Goal: Information Seeking & Learning: Find specific fact

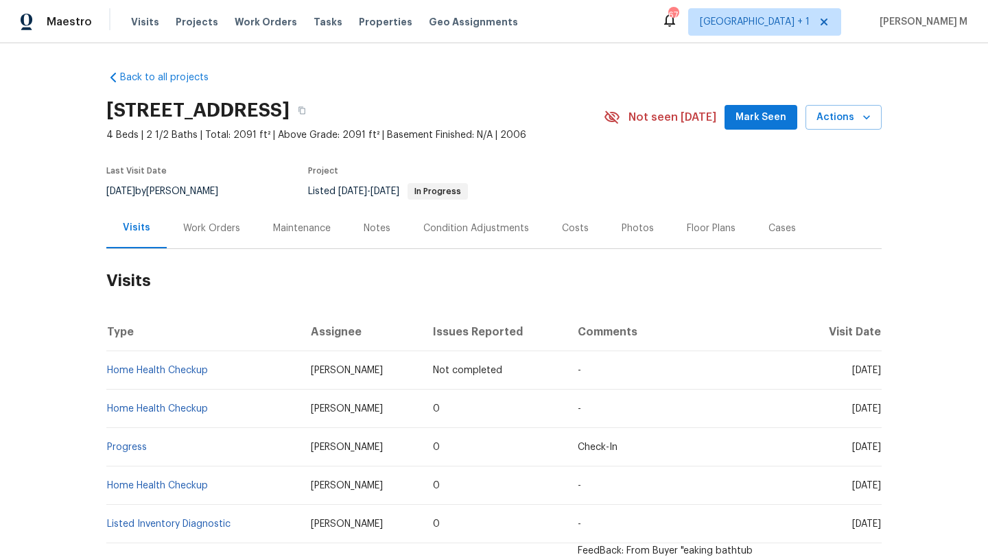
click at [212, 227] on div "Work Orders" at bounding box center [211, 229] width 57 height 14
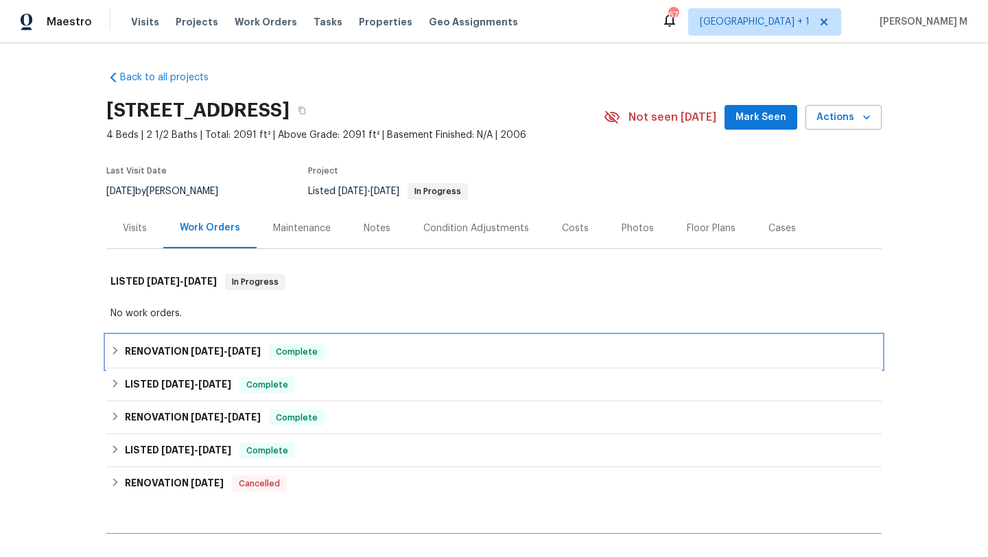
click at [180, 345] on h6 "RENOVATION [DATE] - [DATE]" at bounding box center [193, 352] width 136 height 16
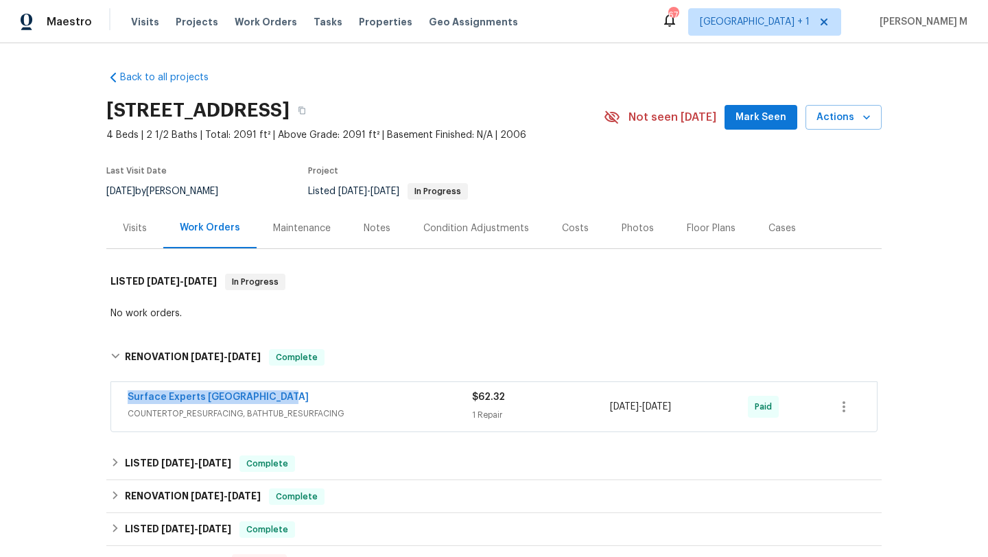
copy link "Surface Experts [GEOGRAPHIC_DATA]"
drag, startPoint x: 165, startPoint y: 399, endPoint x: 298, endPoint y: 399, distance: 133.8
click at [301, 399] on div "Surface Experts South Charlotte COUNTERTOP_RESURFACING, BATHTUB_RESURFACING $62…" at bounding box center [494, 406] width 766 height 49
click at [298, 399] on div "Surface Experts [GEOGRAPHIC_DATA]" at bounding box center [300, 398] width 344 height 16
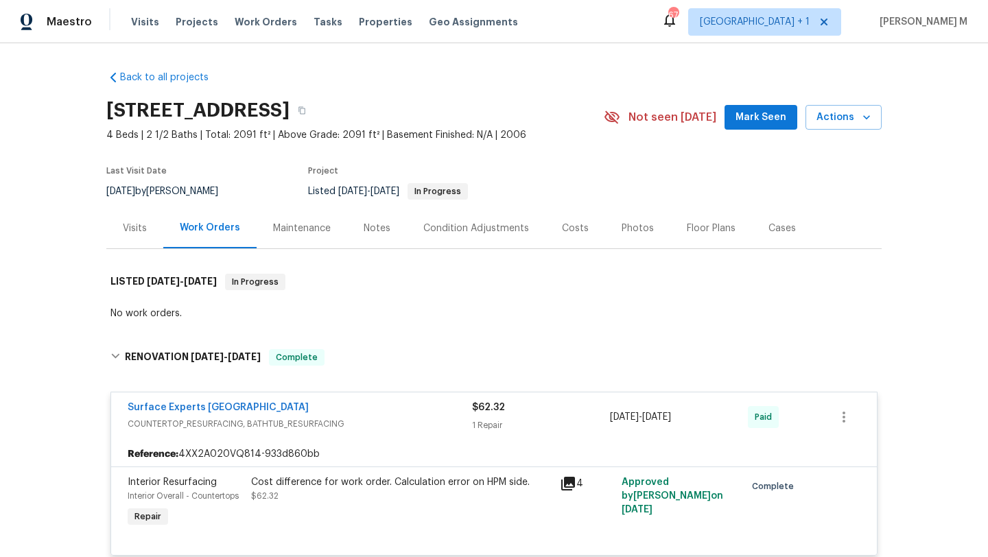
copy span "[DATE] - [DATE]"
drag, startPoint x: 606, startPoint y: 419, endPoint x: 702, endPoint y: 420, distance: 96.0
click at [671, 420] on span "[DATE] - [DATE]" at bounding box center [640, 417] width 61 height 14
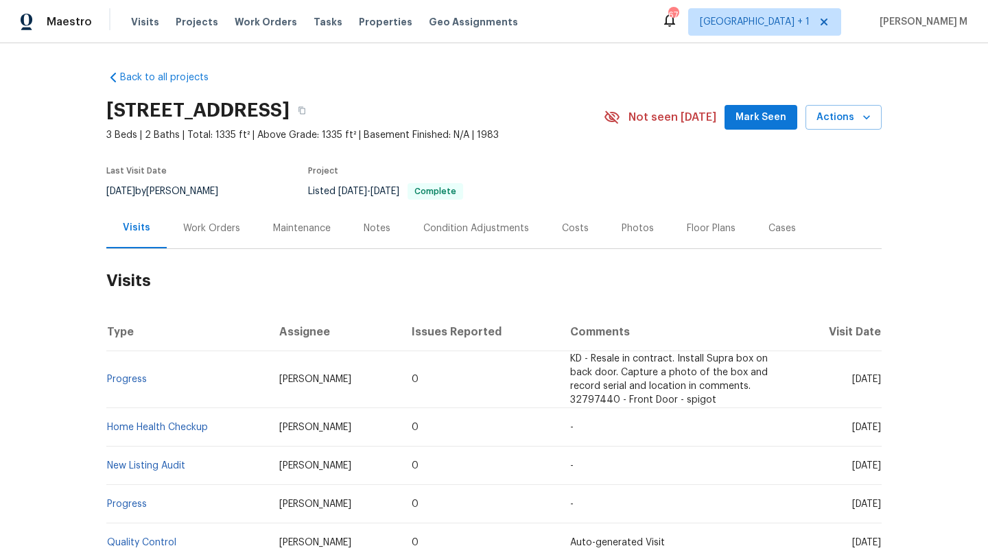
click at [224, 220] on div "Work Orders" at bounding box center [212, 228] width 90 height 40
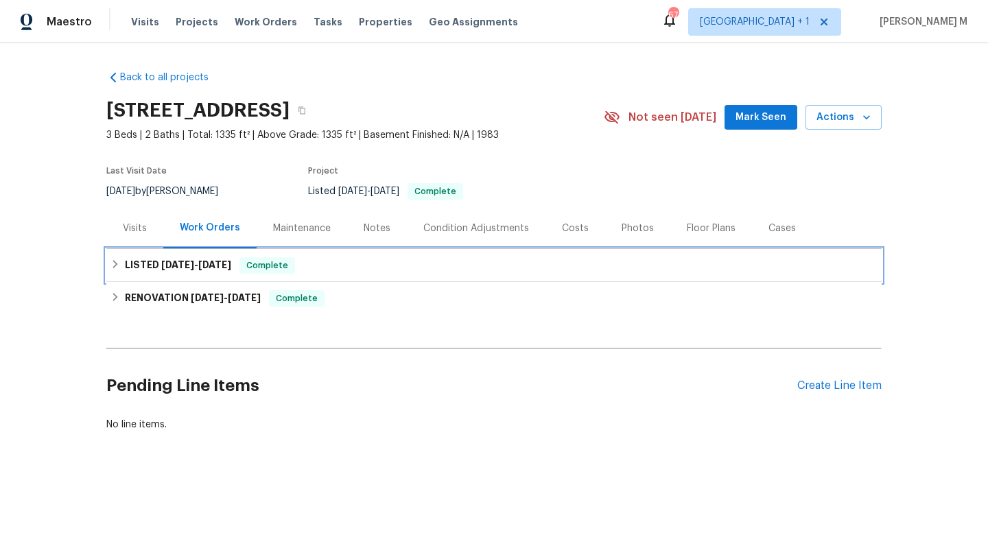
click at [215, 266] on span "6/16/25" at bounding box center [214, 265] width 33 height 10
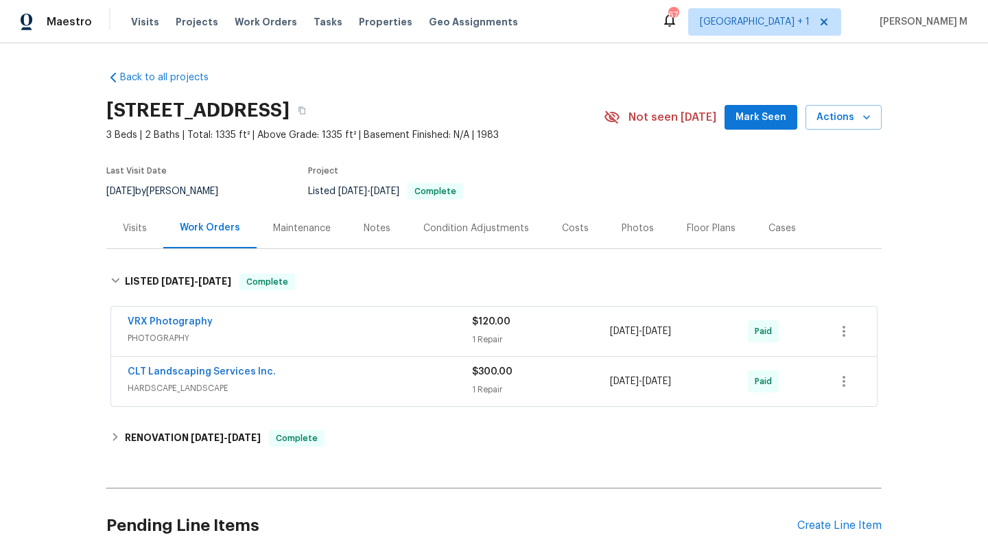
click at [133, 235] on div "Visits" at bounding box center [134, 228] width 57 height 40
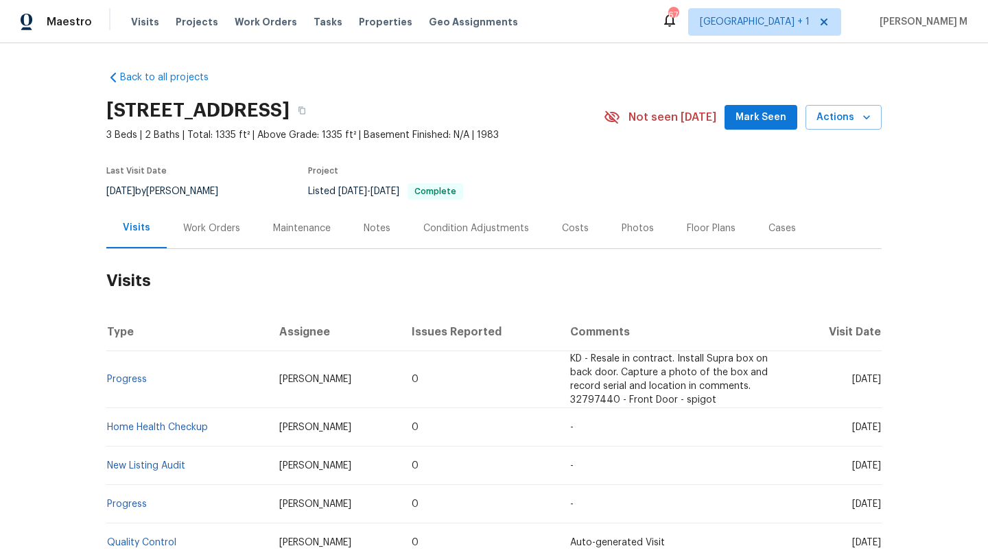
click at [187, 234] on div "Work Orders" at bounding box center [211, 229] width 57 height 14
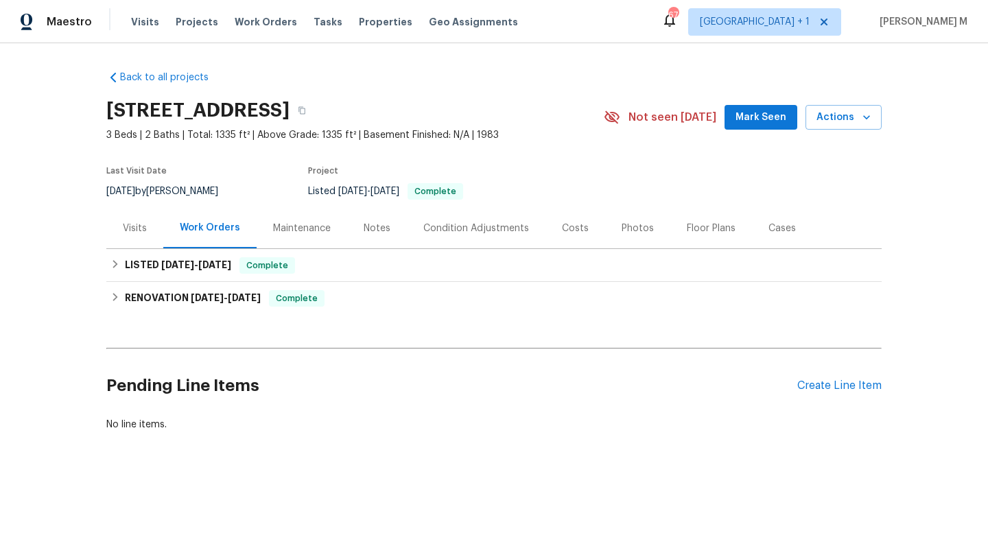
click at [149, 235] on div "Visits" at bounding box center [134, 228] width 57 height 40
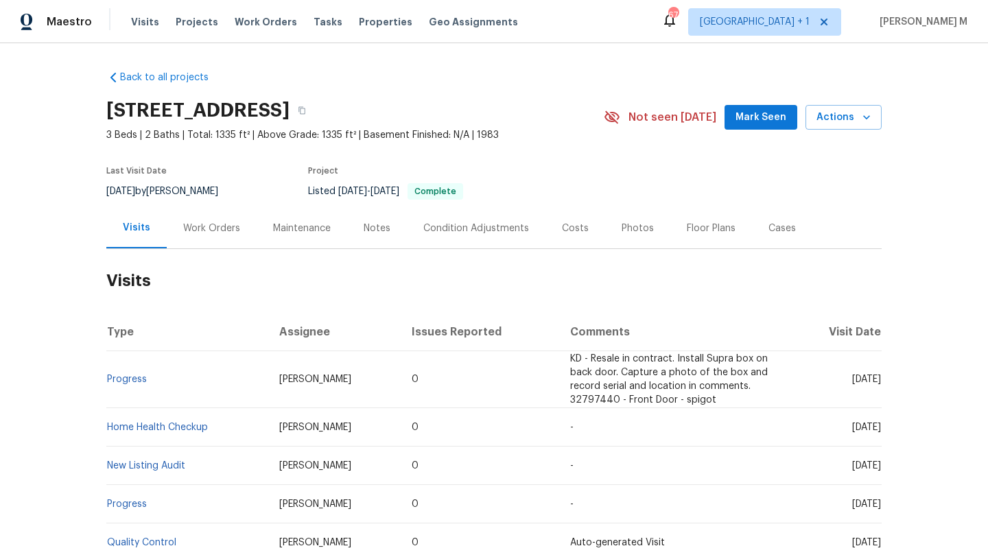
click at [176, 235] on div "Work Orders" at bounding box center [212, 228] width 90 height 40
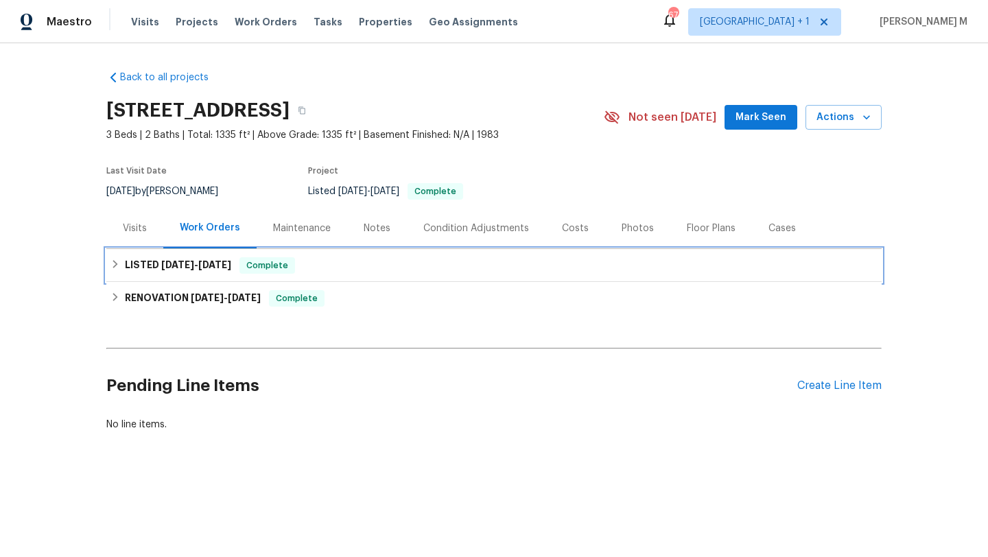
click at [179, 272] on h6 "LISTED 6/12/25 - 6/16/25" at bounding box center [178, 265] width 106 height 16
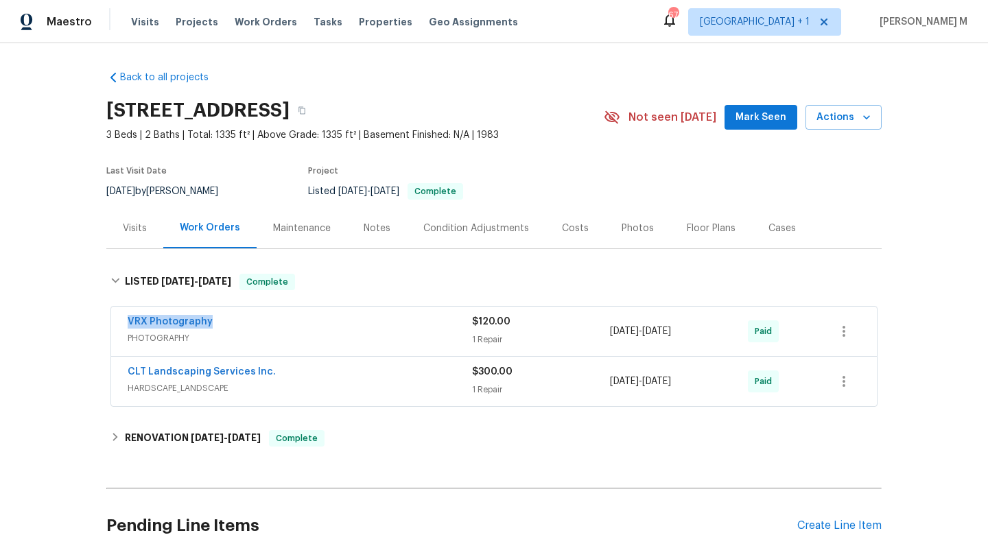
drag, startPoint x: 118, startPoint y: 327, endPoint x: 244, endPoint y: 326, distance: 125.5
click at [244, 326] on div "VRX Photography PHOTOGRAPHY $120.00 1 Repair 6/12/2025 - 6/13/2025 Paid" at bounding box center [494, 331] width 766 height 49
copy link "VRX Photography"
drag, startPoint x: 604, startPoint y: 331, endPoint x: 716, endPoint y: 331, distance: 111.8
click at [716, 331] on div "VRX Photography PHOTOGRAPHY $120.00 1 Repair 6/12/2025 - 6/13/2025 Paid" at bounding box center [478, 331] width 700 height 33
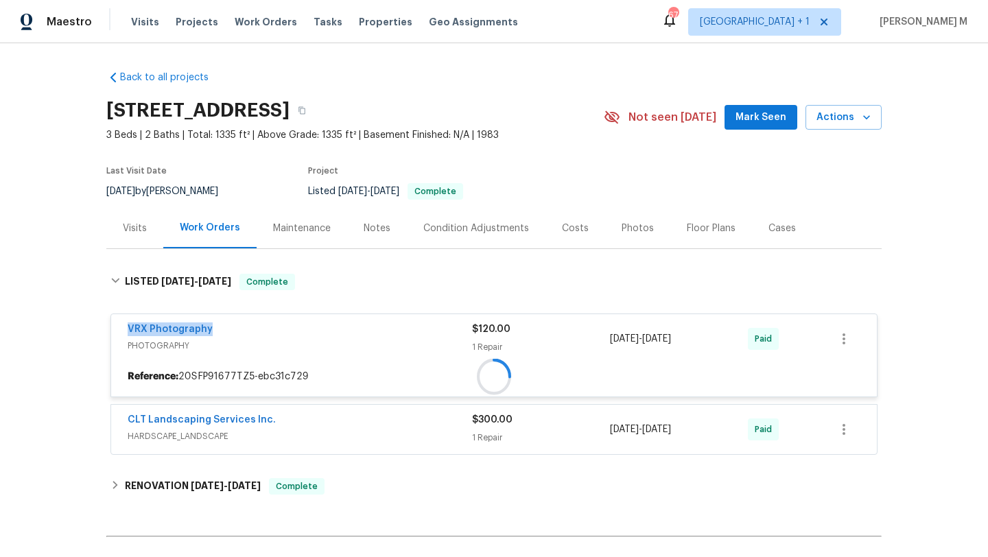
click at [716, 331] on div "6/12/2025 - 6/13/2025" at bounding box center [679, 338] width 138 height 33
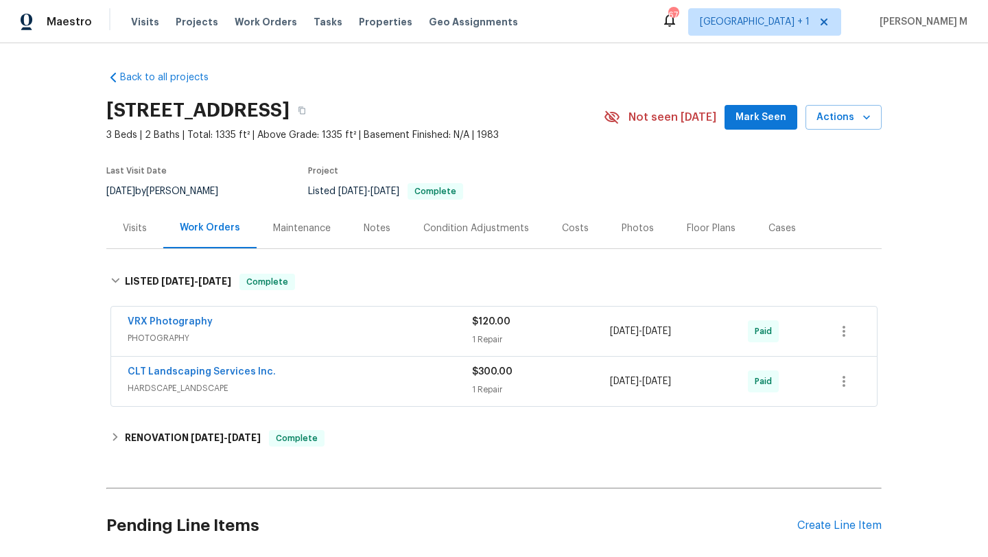
copy span "6/12/2025 - 6/13/2025"
drag, startPoint x: 604, startPoint y: 333, endPoint x: 700, endPoint y: 333, distance: 96.0
click at [671, 333] on span "6/12/2025 - 6/13/2025" at bounding box center [640, 331] width 61 height 14
